Goal: Transaction & Acquisition: Purchase product/service

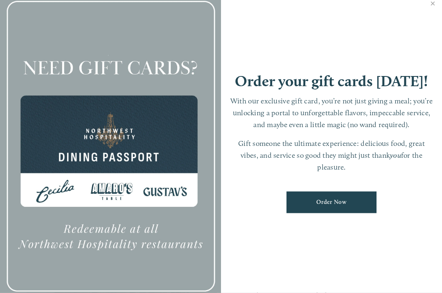
scroll to position [31, 0]
click at [322, 212] on link "Order Now" at bounding box center [331, 203] width 90 height 22
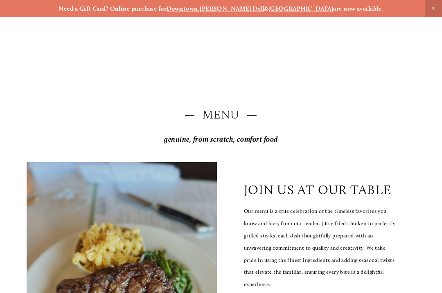
scroll to position [-6, 0]
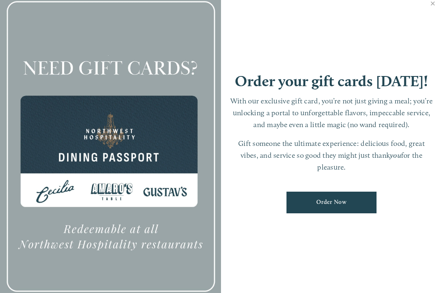
click at [439, 9] on link "Close" at bounding box center [433, 4] width 16 height 23
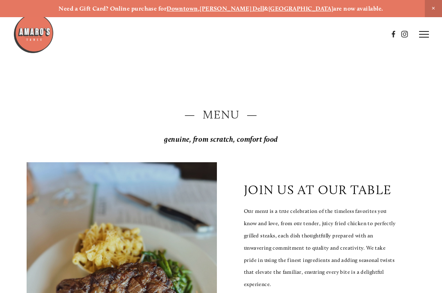
click at [428, 33] on icon at bounding box center [424, 34] width 10 height 7
click at [314, 32] on span "Order Now" at bounding box center [312, 34] width 29 height 7
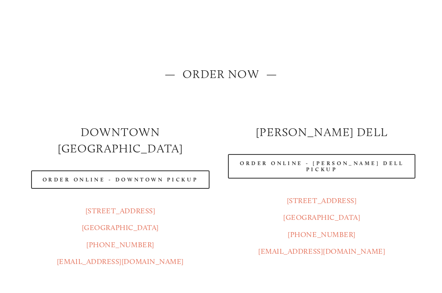
scroll to position [41, 0]
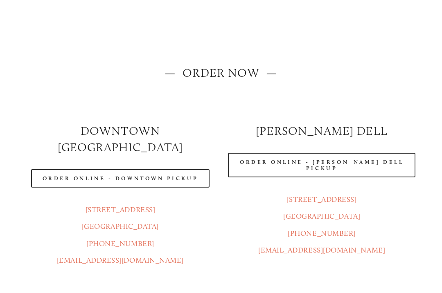
click at [324, 162] on link "Order Online - Hazel Dell Pickup" at bounding box center [321, 165] width 187 height 25
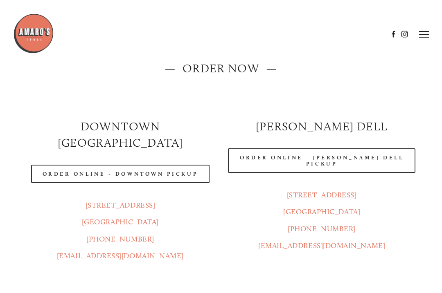
scroll to position [30, 0]
